Goal: Task Accomplishment & Management: Complete application form

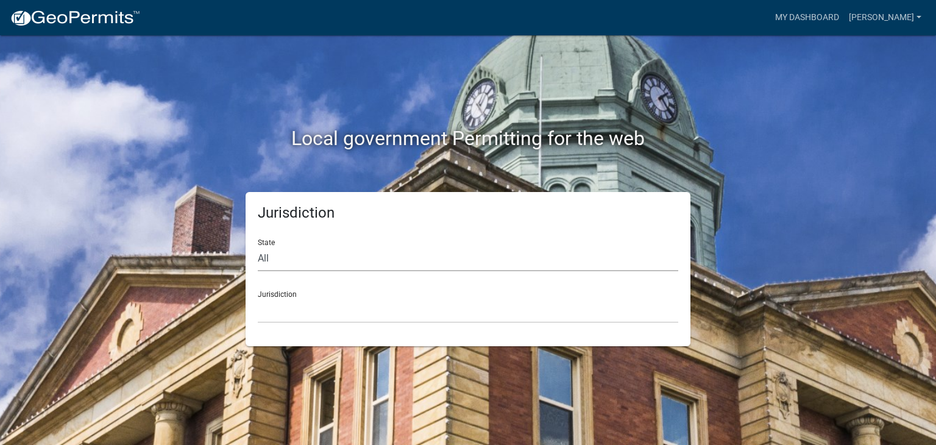
click at [268, 256] on select "All [US_STATE] [US_STATE] [US_STATE] [US_STATE] [US_STATE] [US_STATE] [US_STATE…" at bounding box center [468, 258] width 420 height 25
select select "[US_STATE]"
click at [258, 246] on select "All [US_STATE] [US_STATE] [US_STATE] [US_STATE] [US_STATE] [US_STATE] [US_STATE…" at bounding box center [468, 258] width 420 height 25
click at [317, 309] on select "City of [GEOGRAPHIC_DATA], [US_STATE] City of [GEOGRAPHIC_DATA], [US_STATE] Cit…" at bounding box center [468, 310] width 420 height 25
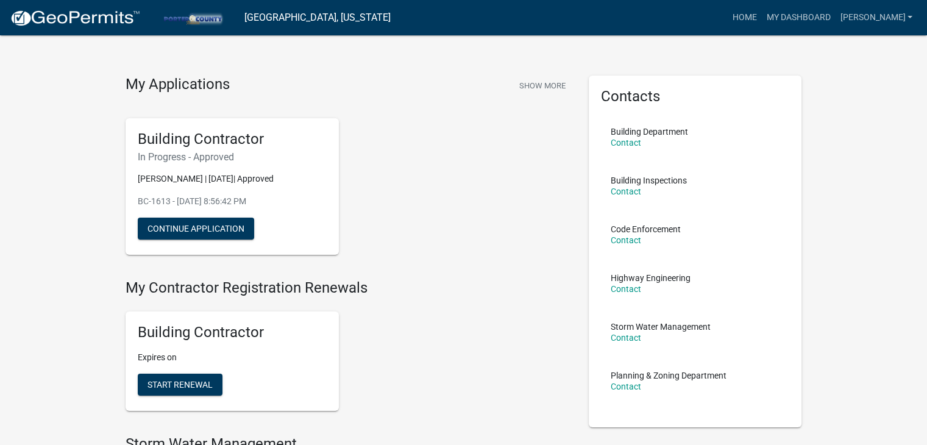
scroll to position [18, 0]
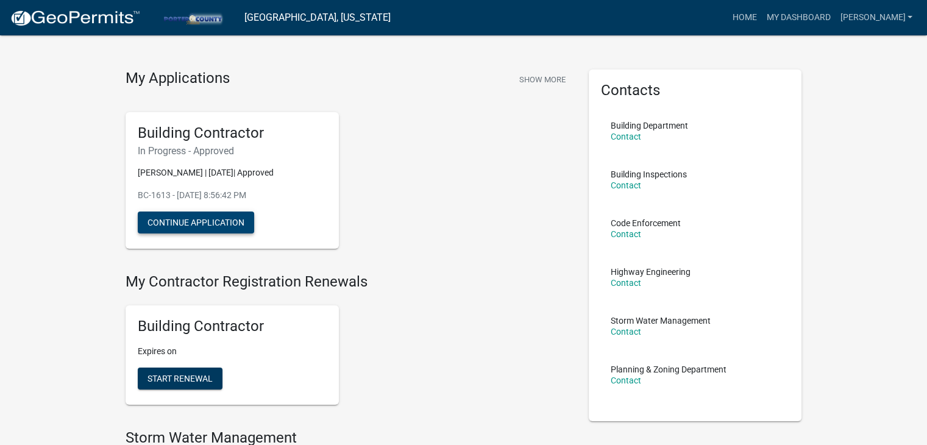
click at [194, 224] on button "Continue Application" at bounding box center [196, 222] width 116 height 22
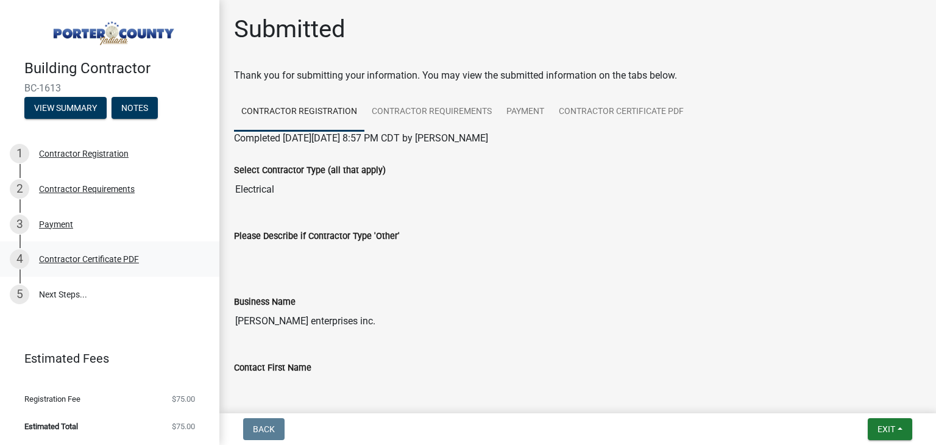
click at [81, 261] on div "Contractor Certificate PDF" at bounding box center [89, 259] width 100 height 9
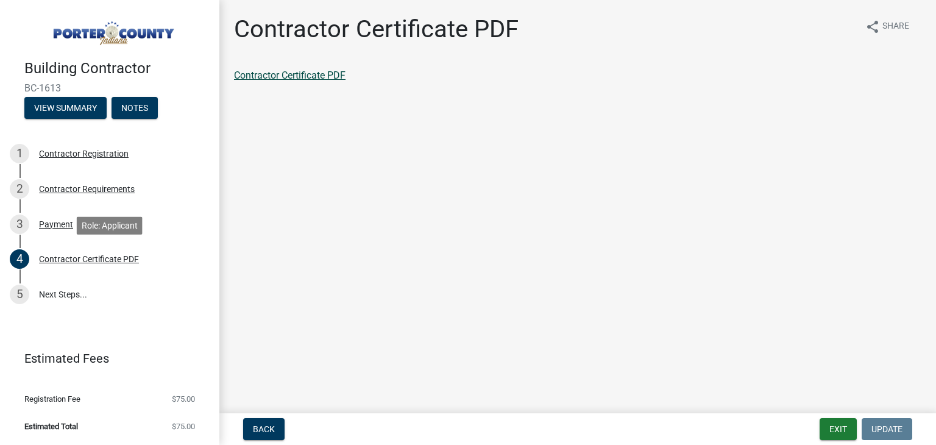
click at [302, 77] on link "Contractor Certificate PDF" at bounding box center [289, 75] width 111 height 12
click at [99, 190] on div "Contractor Requirements" at bounding box center [87, 189] width 96 height 9
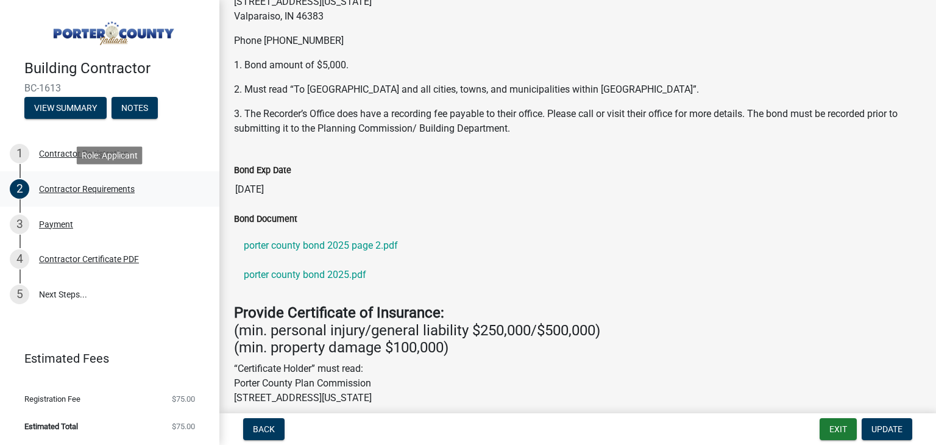
scroll to position [114, 0]
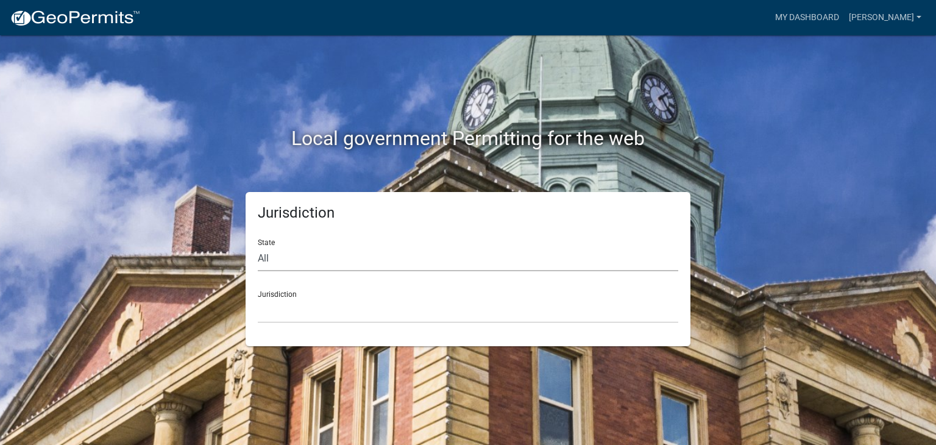
click at [273, 254] on select "All [US_STATE] [US_STATE] [US_STATE] [US_STATE] [US_STATE] [US_STATE] [US_STATE…" at bounding box center [468, 258] width 420 height 25
select select "[US_STATE]"
click at [258, 246] on select "All [US_STATE] [US_STATE] [US_STATE] [US_STATE] [US_STATE] [US_STATE] [US_STATE…" at bounding box center [468, 258] width 420 height 25
click at [325, 314] on select "City of [GEOGRAPHIC_DATA], [US_STATE] City of [GEOGRAPHIC_DATA], [US_STATE] Cit…" at bounding box center [468, 310] width 420 height 25
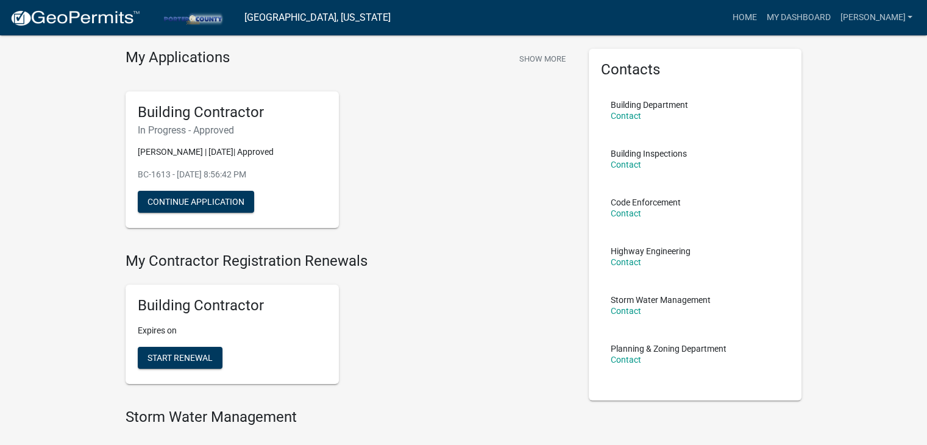
scroll to position [34, 0]
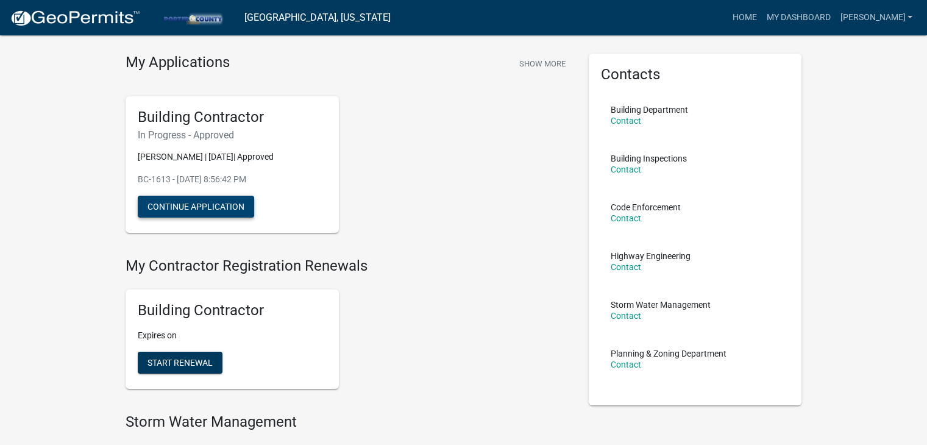
click at [222, 208] on button "Continue Application" at bounding box center [196, 207] width 116 height 22
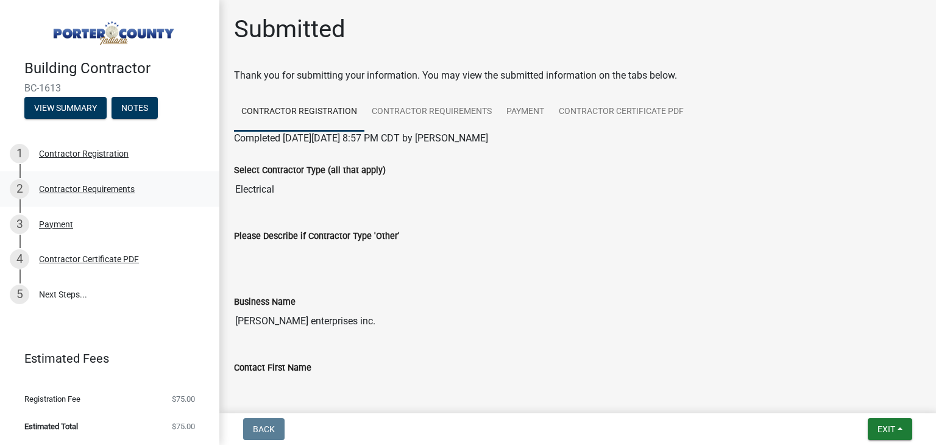
click at [90, 198] on div "2 Contractor Requirements" at bounding box center [105, 188] width 190 height 19
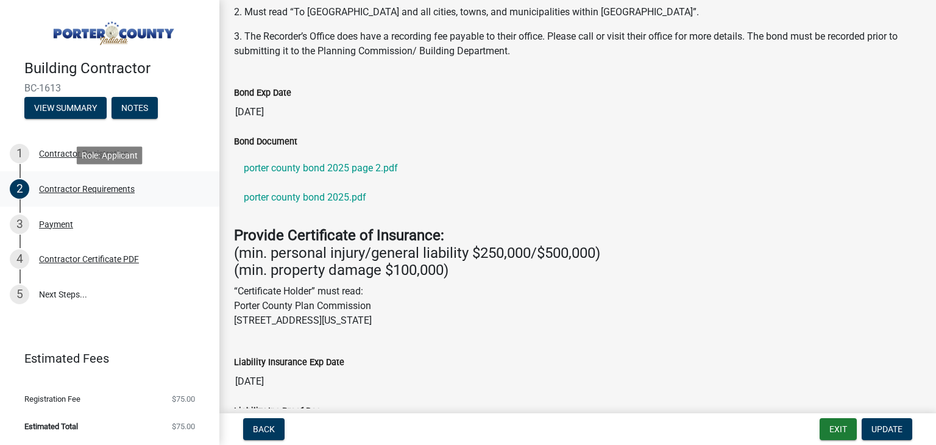
scroll to position [195, 0]
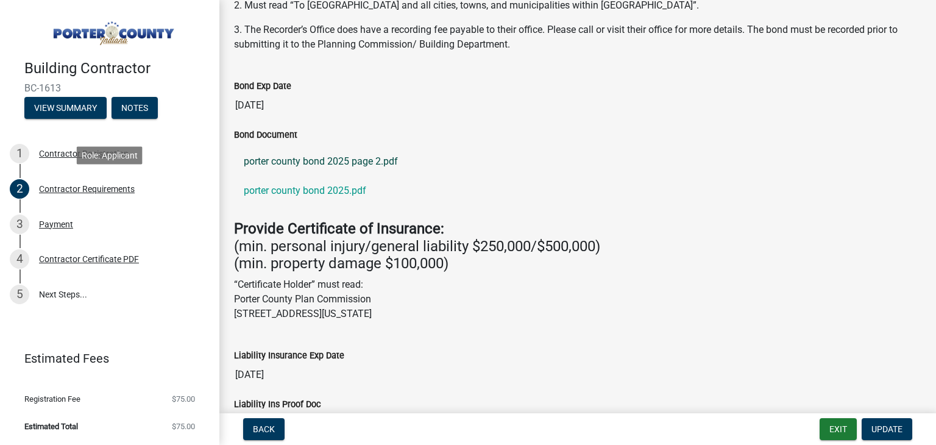
click at [336, 161] on link "porter county bond 2025 page 2.pdf" at bounding box center [577, 161] width 687 height 29
click at [341, 190] on link "porter county bond 2025.pdf" at bounding box center [577, 190] width 687 height 29
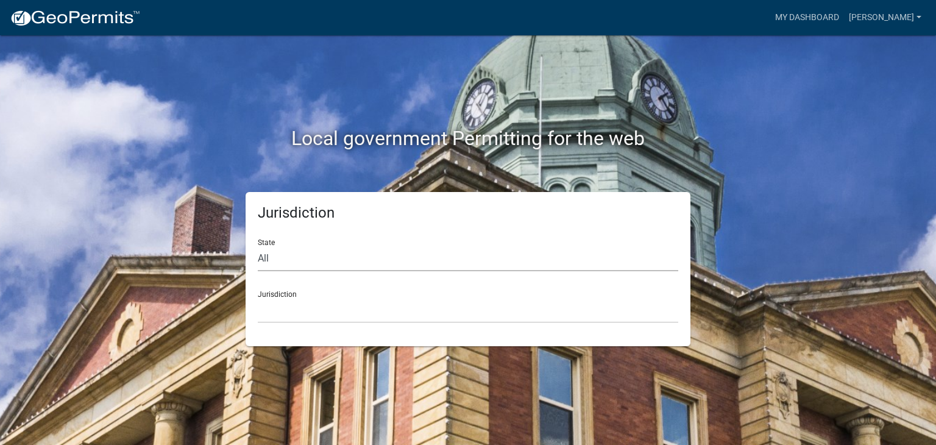
click at [302, 261] on select "All [US_STATE] [US_STATE] [US_STATE] [US_STATE] [US_STATE] [US_STATE] [US_STATE…" at bounding box center [468, 258] width 420 height 25
select select "[US_STATE]"
click at [258, 246] on select "All [US_STATE] [US_STATE] [US_STATE] [US_STATE] [US_STATE] [US_STATE] [US_STATE…" at bounding box center [468, 258] width 420 height 25
click at [313, 310] on select "City of [GEOGRAPHIC_DATA], [US_STATE] City of [GEOGRAPHIC_DATA], [US_STATE] Cit…" at bounding box center [468, 310] width 420 height 25
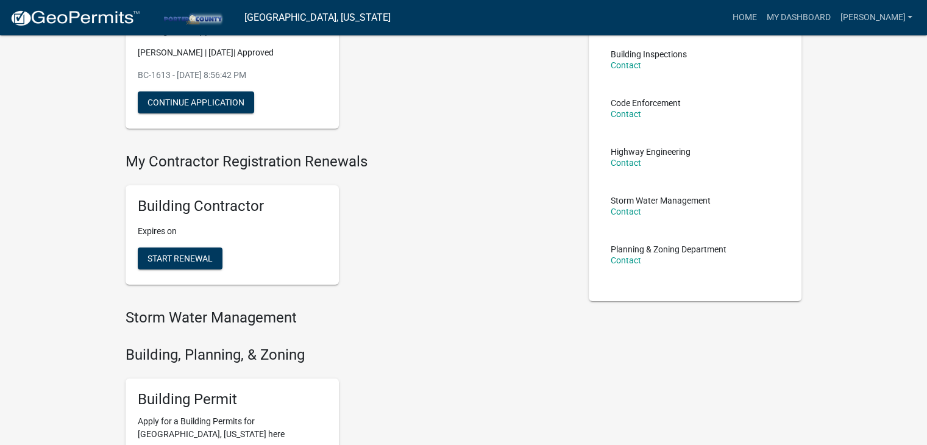
scroll to position [141, 0]
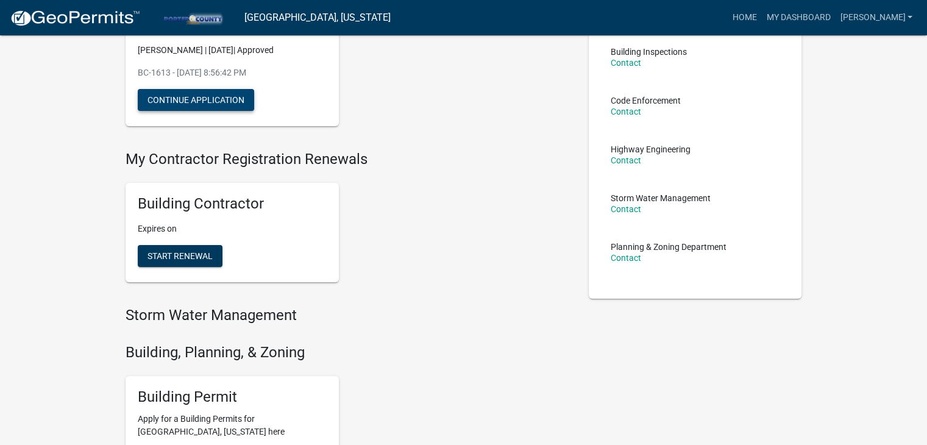
click at [214, 98] on button "Continue Application" at bounding box center [196, 100] width 116 height 22
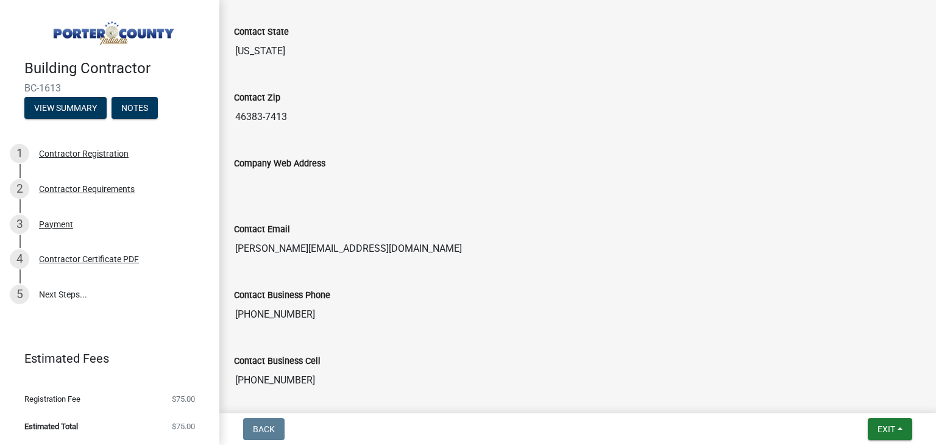
scroll to position [783, 0]
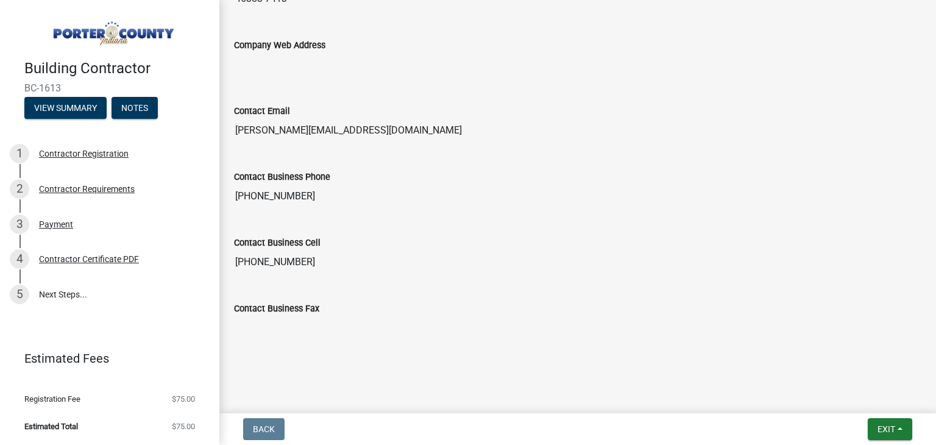
click at [58, 438] on li "Estimated Total $75.00" at bounding box center [109, 425] width 219 height 27
click at [66, 430] on li "Estimated Total $75.00" at bounding box center [109, 425] width 219 height 27
click at [175, 424] on span "$75.00" at bounding box center [183, 426] width 23 height 8
